Goal: Transaction & Acquisition: Download file/media

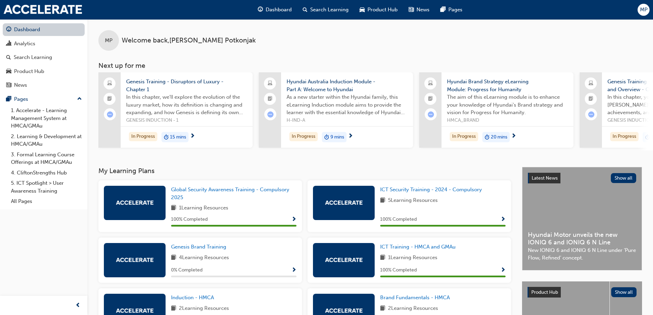
click at [48, 30] on link "Dashboard" at bounding box center [44, 29] width 82 height 13
click at [33, 54] on div "Search Learning" at bounding box center [33, 57] width 38 height 8
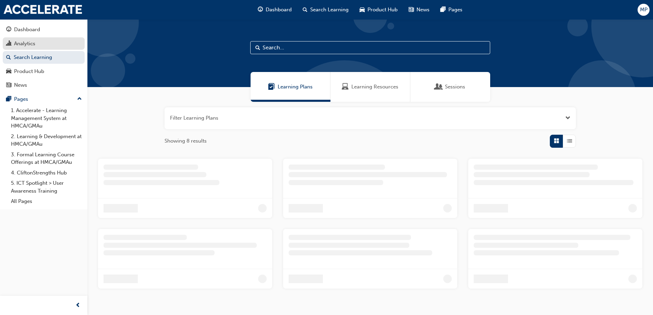
click at [34, 46] on div "Analytics" at bounding box center [24, 44] width 21 height 8
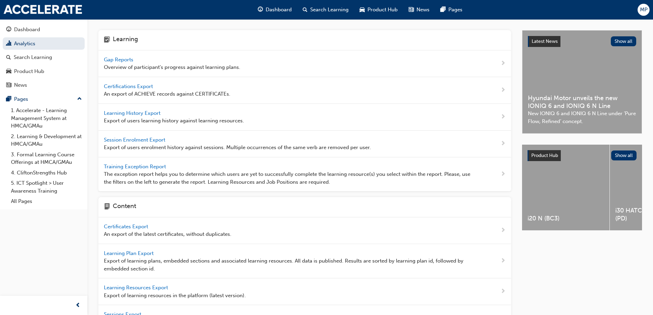
click at [126, 86] on span "Certifications Export" at bounding box center [129, 86] width 50 height 6
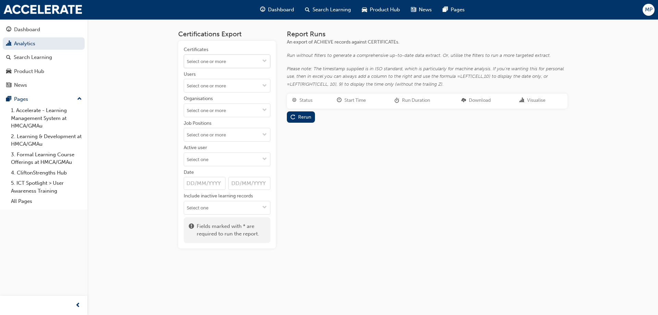
click at [216, 63] on input "Certificates" at bounding box center [227, 61] width 86 height 13
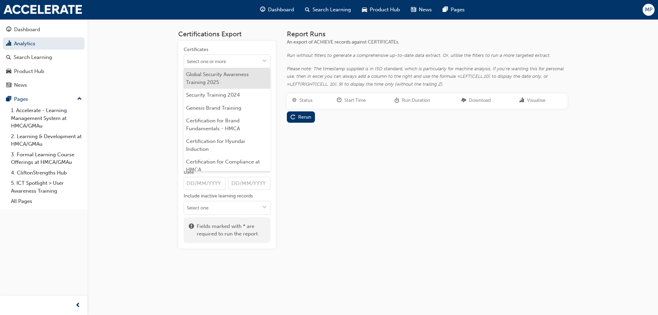
click at [219, 87] on li "Global Security Awareness Training 2025" at bounding box center [227, 78] width 87 height 21
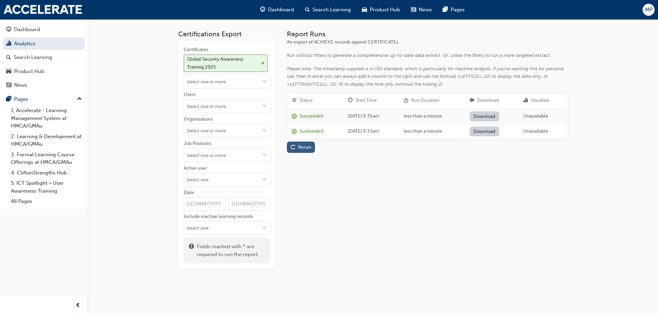
click at [300, 150] on div "Rerun" at bounding box center [301, 147] width 21 height 7
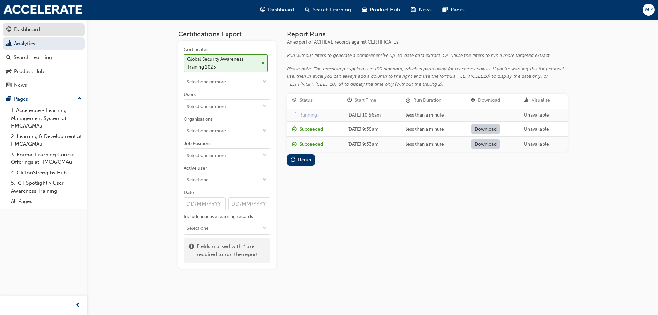
click at [51, 28] on div "Dashboard" at bounding box center [43, 29] width 75 height 9
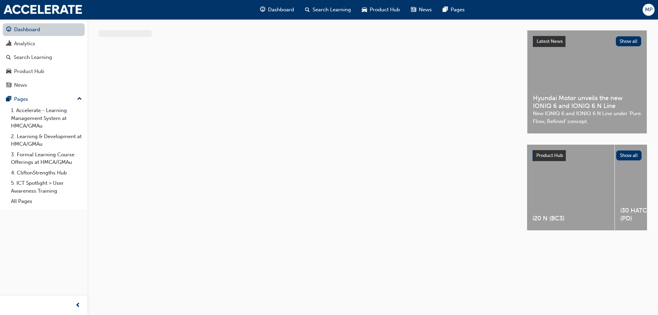
click at [48, 29] on link "Dashboard" at bounding box center [44, 29] width 82 height 13
click at [48, 27] on link "Dashboard" at bounding box center [44, 29] width 82 height 13
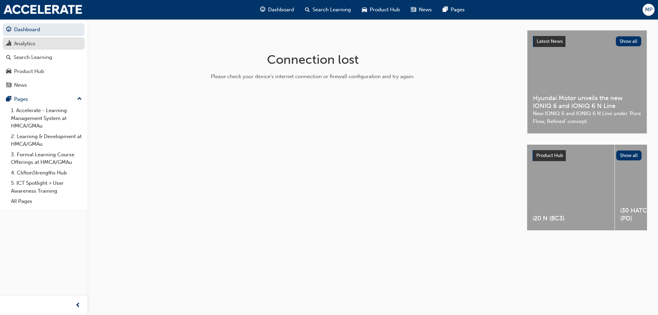
click at [46, 47] on div "Analytics" at bounding box center [43, 43] width 75 height 9
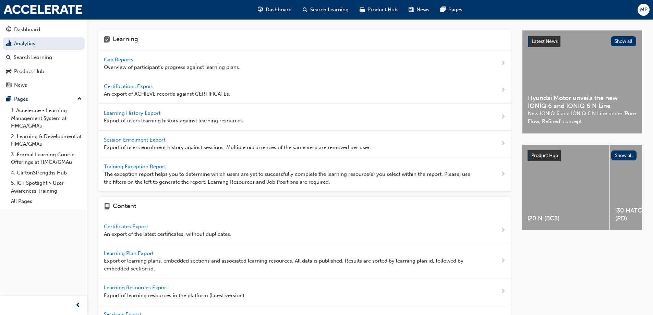
click at [128, 168] on span "Training Exception Report" at bounding box center [135, 166] width 63 height 6
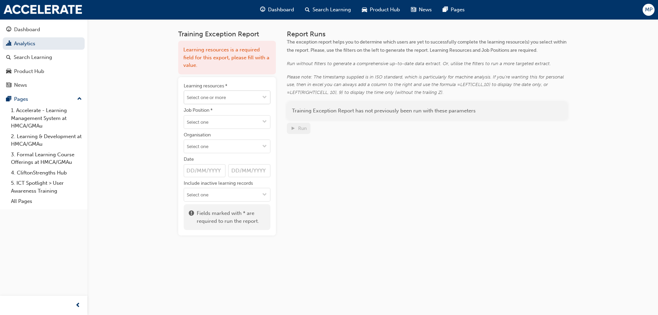
click at [222, 94] on input "Learning resources *" at bounding box center [227, 97] width 86 height 13
click at [126, 101] on div "Training Exception Report Learning resources is a required field for this expor…" at bounding box center [329, 157] width 658 height 315
click at [48, 31] on div "Dashboard" at bounding box center [43, 29] width 75 height 9
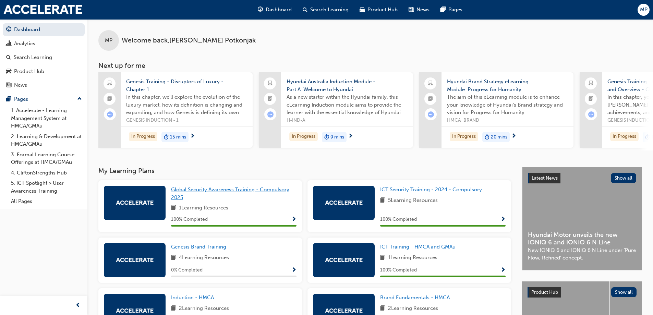
click at [217, 196] on link "Global Security Awareness Training - Compulsory 2025" at bounding box center [233, 193] width 125 height 15
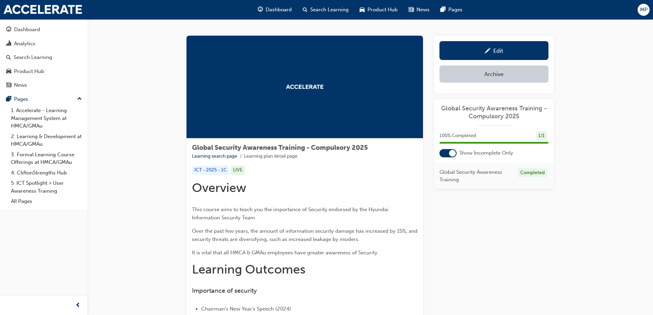
click at [484, 110] on span "Global Security Awareness Training - Compulsory 2025" at bounding box center [493, 112] width 109 height 15
click at [492, 175] on span "Global Security Awareness Training" at bounding box center [475, 175] width 73 height 15
click at [523, 102] on div "Global Security Awareness Training - Compulsory 2025 100 % Completed 1 / 1 Show…" at bounding box center [494, 144] width 120 height 90
click at [507, 115] on span "Global Security Awareness Training - Compulsory 2025" at bounding box center [493, 112] width 109 height 15
click at [500, 105] on span "Global Security Awareness Training - Compulsory 2025" at bounding box center [493, 112] width 109 height 15
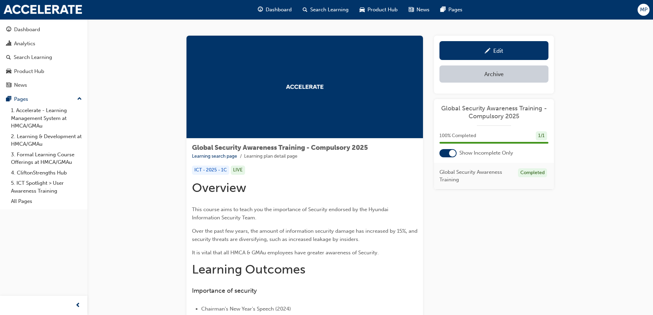
click at [491, 130] on div "Global Security Awareness Training - Compulsory 2025 100 % Completed 1 / 1 Show…" at bounding box center [494, 144] width 120 height 90
click at [519, 138] on div "100 % Completed 1 / 1" at bounding box center [493, 135] width 109 height 9
drag, startPoint x: 524, startPoint y: 177, endPoint x: 530, endPoint y: 170, distance: 10.2
click at [524, 176] on div "Global Security Awareness Training Completed" at bounding box center [494, 176] width 120 height 27
click at [530, 170] on div "Completed" at bounding box center [532, 172] width 29 height 9
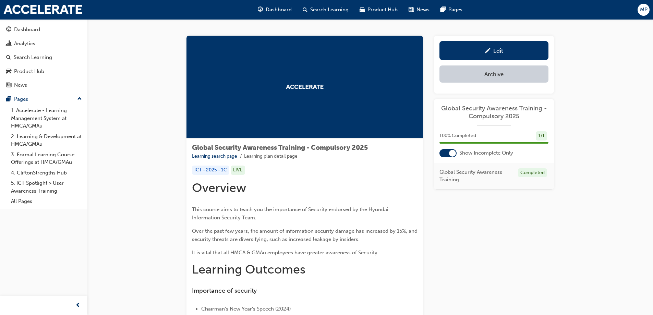
click at [451, 175] on span "Global Security Awareness Training" at bounding box center [475, 175] width 73 height 15
click at [451, 185] on div "Global Security Awareness Training Completed" at bounding box center [494, 176] width 120 height 27
click at [211, 169] on div "ICT - 2025 - 1C" at bounding box center [210, 169] width 37 height 9
drag, startPoint x: 226, startPoint y: 170, endPoint x: 185, endPoint y: 170, distance: 41.1
click at [185, 170] on div "Global Security Awareness Training - Compulsory 2025 Learning search page Learn…" at bounding box center [369, 280] width 389 height 489
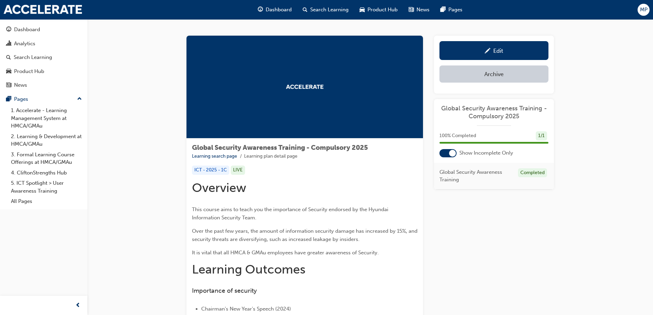
click at [315, 181] on h1 "Overview" at bounding box center [304, 187] width 225 height 15
click at [285, 157] on li "Learning plan detail page" at bounding box center [270, 156] width 53 height 8
click at [505, 51] on div "Edit" at bounding box center [493, 50] width 99 height 9
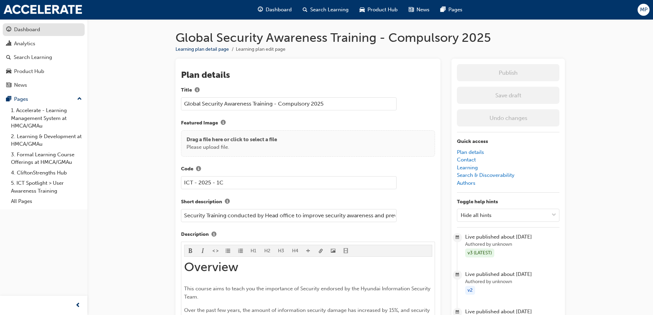
click at [50, 31] on div "Dashboard" at bounding box center [43, 29] width 75 height 9
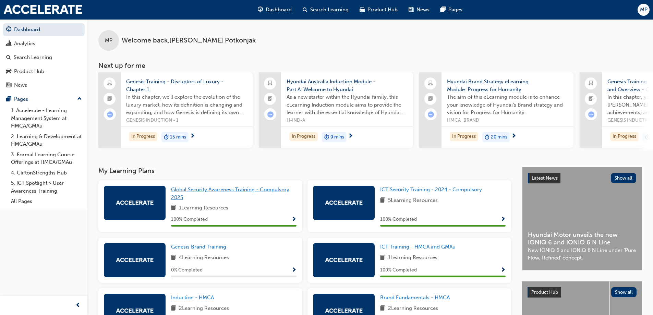
click at [205, 197] on link "Global Security Awareness Training - Compulsory 2025" at bounding box center [233, 193] width 125 height 15
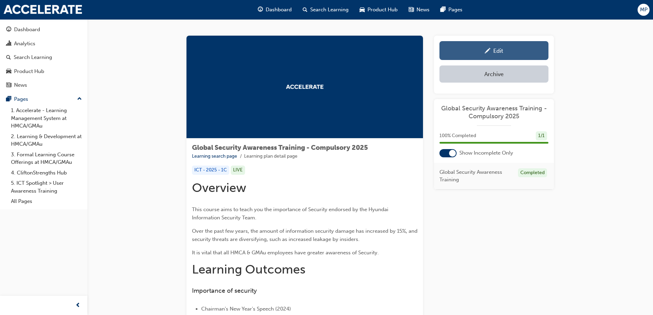
click at [491, 53] on div "Edit" at bounding box center [493, 50] width 99 height 9
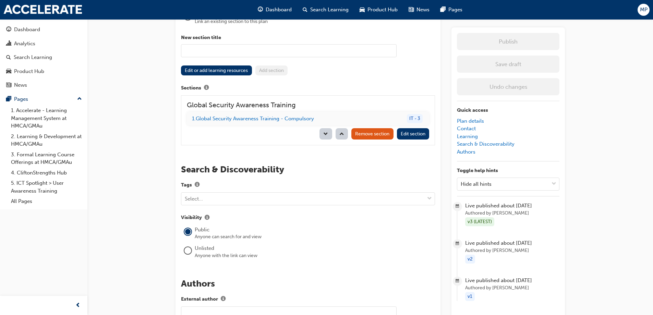
scroll to position [857, 0]
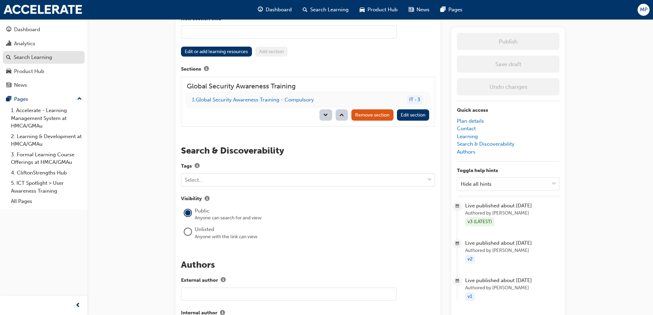
click at [29, 56] on div "Search Learning" at bounding box center [33, 57] width 38 height 8
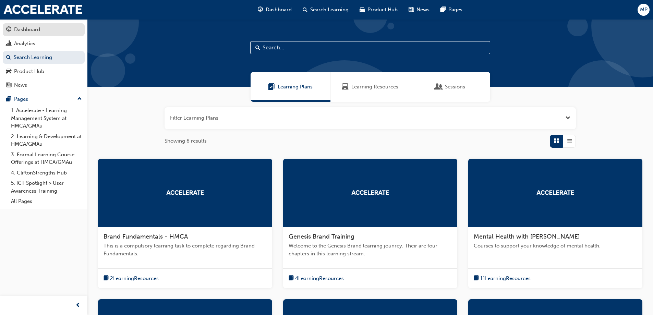
click at [56, 30] on div "Dashboard" at bounding box center [43, 29] width 75 height 9
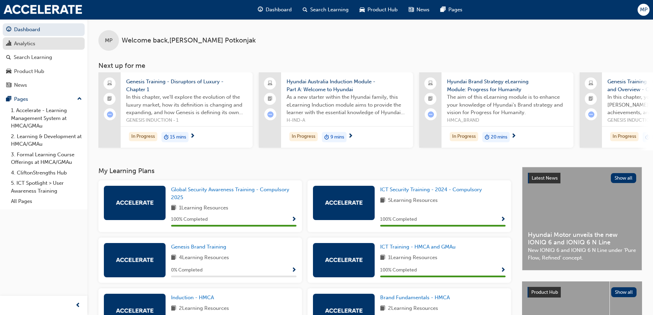
click at [45, 44] on div "Analytics" at bounding box center [43, 43] width 75 height 9
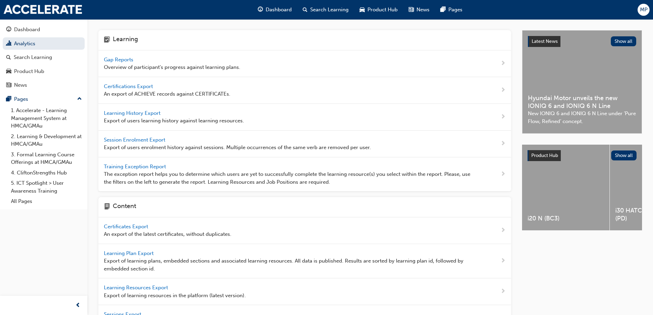
click at [132, 166] on span "Training Exception Report" at bounding box center [135, 166] width 63 height 6
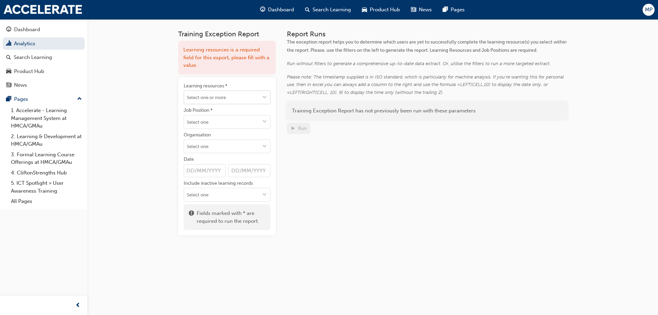
click at [212, 97] on input "Learning resources *" at bounding box center [227, 97] width 86 height 13
click at [224, 98] on input "Learning resources * No results, type at least 1 character of title or code" at bounding box center [227, 97] width 86 height 13
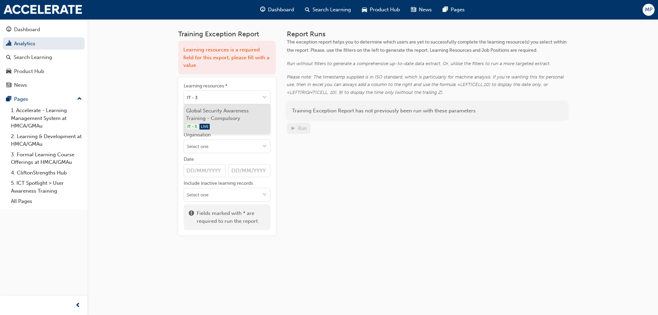
type input "IT - 3"
click at [228, 133] on div "Organisation" at bounding box center [227, 136] width 87 height 8
click at [228, 140] on input "Organisation" at bounding box center [227, 146] width 86 height 13
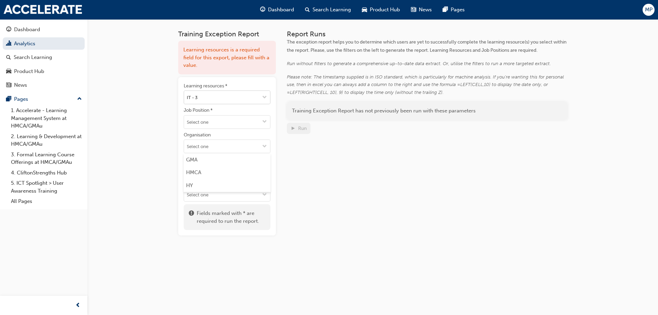
click at [215, 99] on input "IT - 3" at bounding box center [227, 97] width 86 height 13
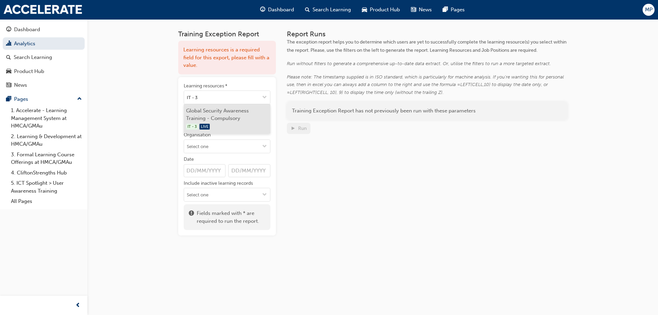
click at [202, 117] on li "Global Security Awareness Training - Compulsory IT - 3 LIVE" at bounding box center [227, 118] width 87 height 29
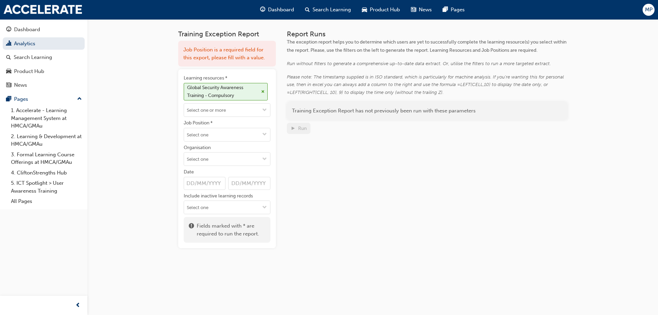
drag, startPoint x: 366, startPoint y: 187, endPoint x: 362, endPoint y: 185, distance: 4.9
click at [366, 187] on div "Report Runs The exception report helps you to determine which users are yet to …" at bounding box center [427, 139] width 281 height 218
click at [213, 134] on input "Job Position *" at bounding box center [227, 134] width 86 height 13
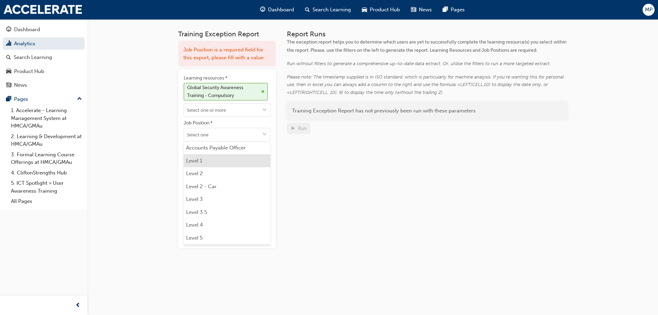
drag, startPoint x: 211, startPoint y: 164, endPoint x: 214, endPoint y: 147, distance: 17.3
click at [211, 164] on li "Level 1" at bounding box center [227, 160] width 87 height 13
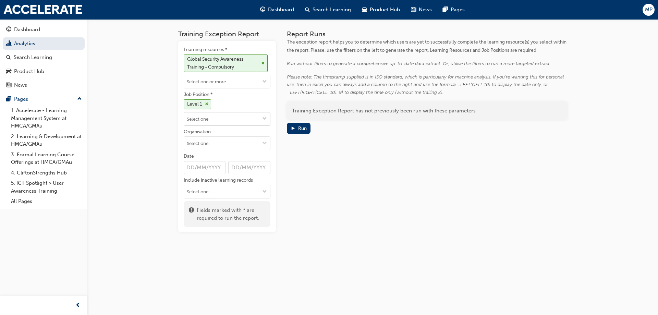
click at [219, 116] on input "Job Position * Level 1" at bounding box center [227, 118] width 86 height 13
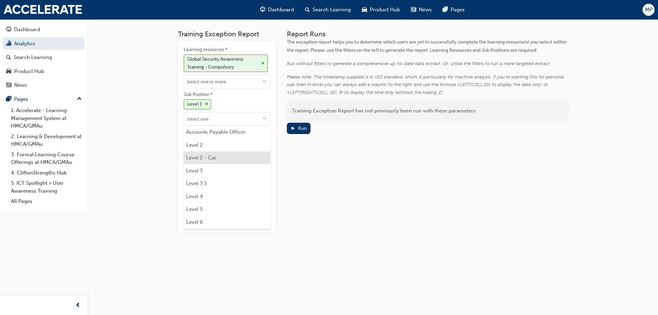
click at [196, 151] on li "Level 2 - Car" at bounding box center [227, 157] width 87 height 13
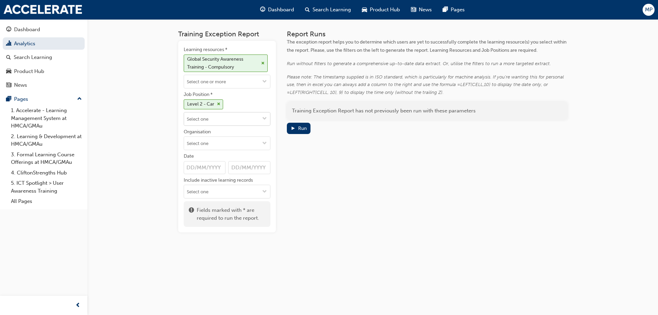
click at [215, 120] on input "Job Position * Level 2 - Car" at bounding box center [227, 118] width 86 height 13
click at [213, 105] on div "Level 2 - Car" at bounding box center [200, 104] width 27 height 8
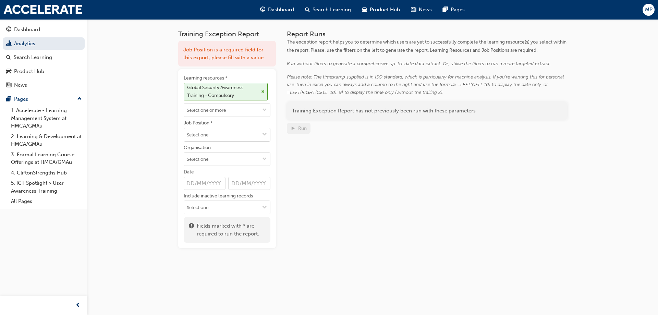
click at [222, 136] on input "Job Position *" at bounding box center [227, 134] width 86 height 13
click at [366, 192] on div "Report Runs The exception report helps you to determine which users are yet to …" at bounding box center [427, 139] width 281 height 218
click at [390, 179] on div "Report Runs The exception report helps you to determine which users are yet to …" at bounding box center [427, 139] width 281 height 218
click at [222, 163] on input "Organisation" at bounding box center [227, 158] width 86 height 13
click at [209, 184] on li "HMCA" at bounding box center [227, 185] width 87 height 13
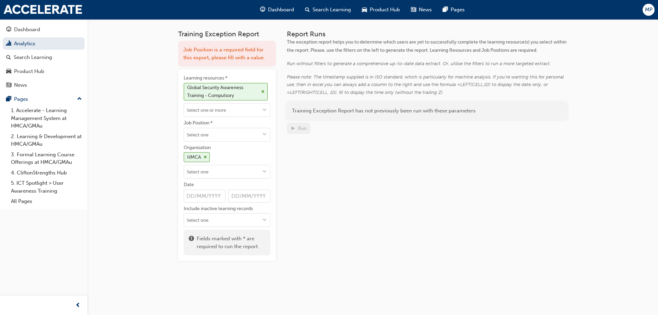
click at [321, 212] on div "Report Runs The exception report helps you to determine which users are yet to …" at bounding box center [427, 145] width 281 height 231
click at [39, 46] on link "Analytics" at bounding box center [44, 43] width 82 height 13
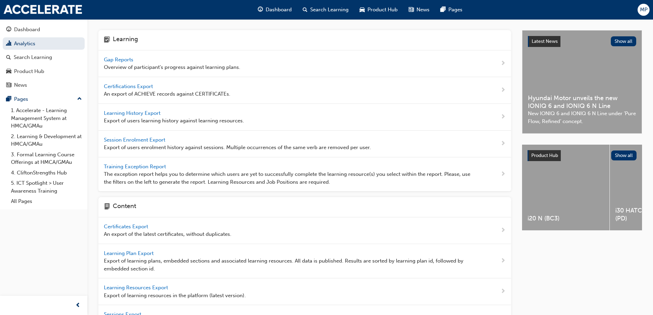
click at [130, 112] on span "Learning History Export" at bounding box center [133, 113] width 58 height 6
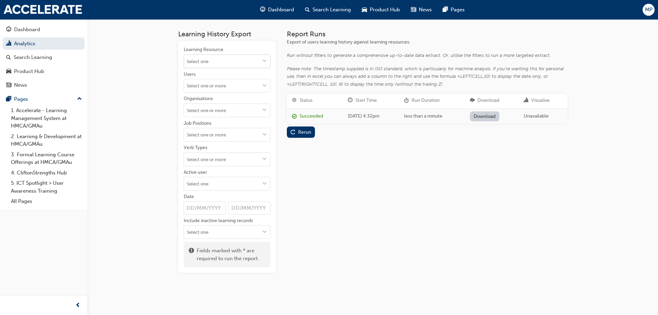
click at [203, 62] on input "Learning Resource" at bounding box center [227, 61] width 86 height 13
type input "IT - 3"
click at [205, 89] on span "LIVE" at bounding box center [204, 90] width 10 height 6
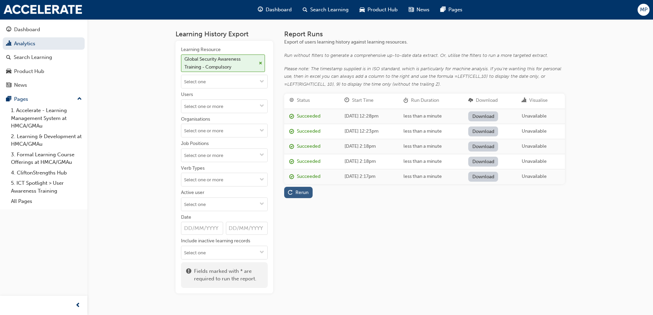
click at [307, 191] on div "Rerun" at bounding box center [301, 192] width 13 height 6
click at [490, 118] on link "Download" at bounding box center [483, 116] width 30 height 10
